Goal: Information Seeking & Learning: Learn about a topic

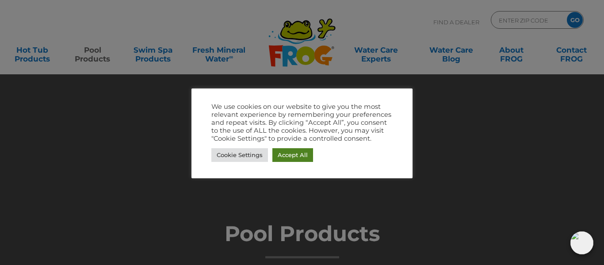
click at [289, 157] on link "Accept All" at bounding box center [292, 155] width 41 height 14
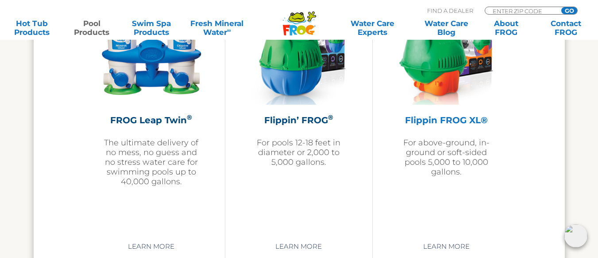
scroll to position [1946, 0]
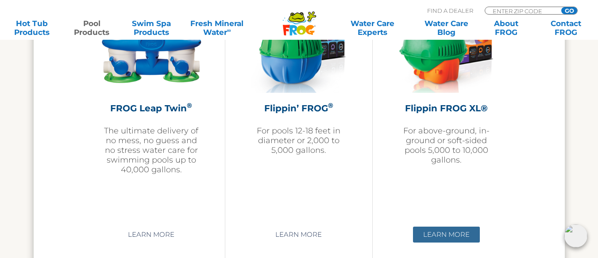
click at [443, 237] on link "Learn More" at bounding box center [446, 235] width 67 height 16
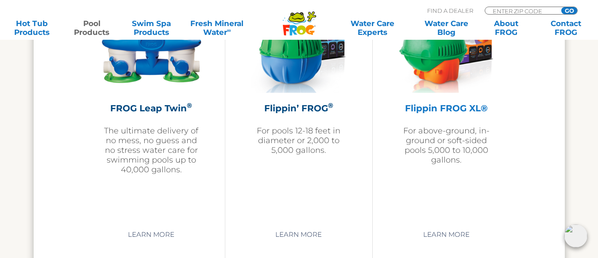
click at [442, 109] on h2 "Flippin FROG XL®" at bounding box center [446, 108] width 103 height 13
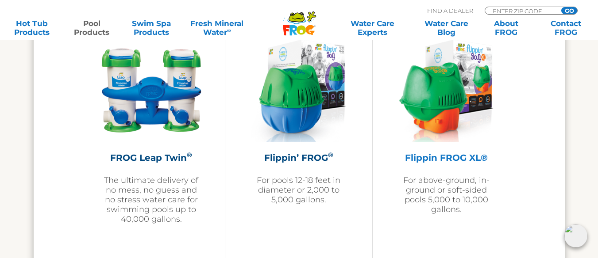
scroll to position [1814, 0]
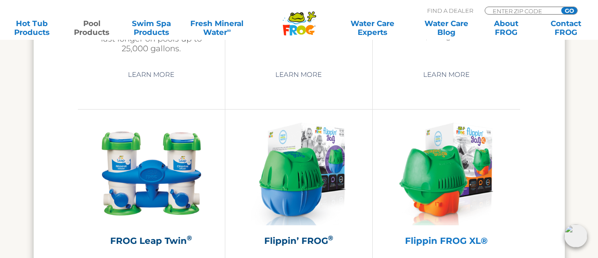
click at [455, 157] on img at bounding box center [446, 174] width 94 height 103
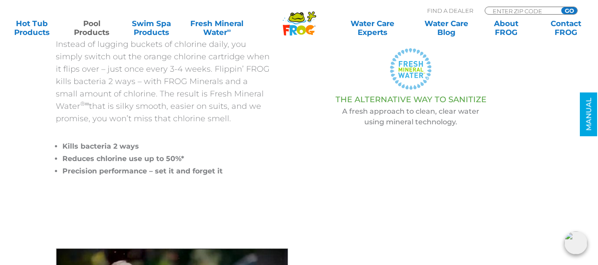
scroll to position [221, 0]
